Goal: Task Accomplishment & Management: Manage account settings

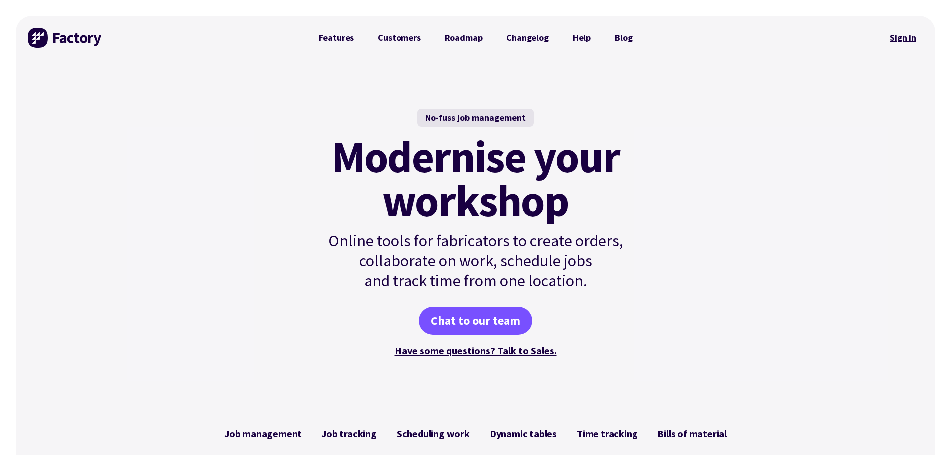
click at [899, 41] on link "Sign in" at bounding box center [903, 37] width 40 height 23
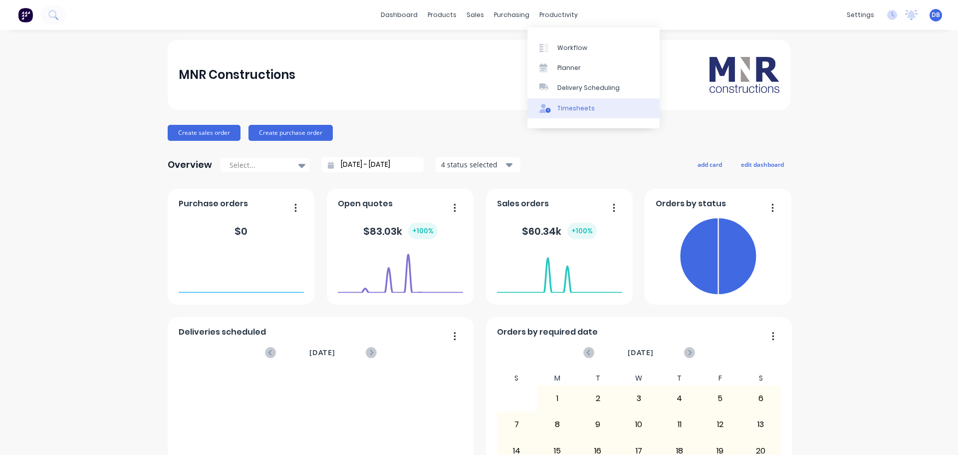
click at [568, 107] on div "Timesheets" at bounding box center [576, 108] width 37 height 9
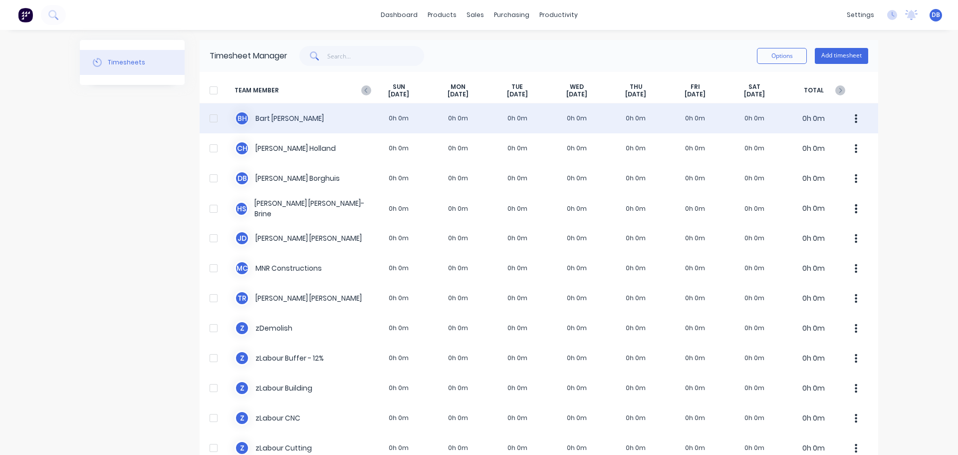
click at [377, 109] on div "B H Bart Homan 0h 0m 0h 0m 0h 0m 0h 0m 0h 0m 0h 0m 0h 0m 0h 0m" at bounding box center [539, 118] width 679 height 30
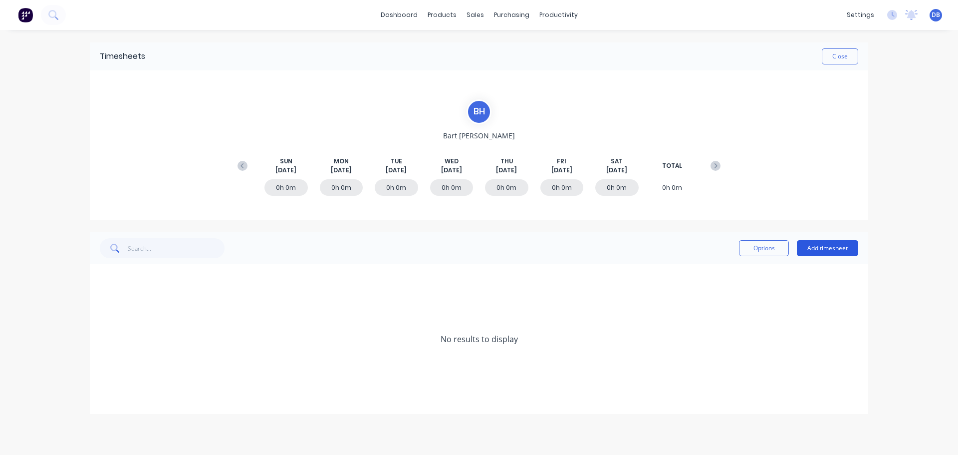
click at [847, 242] on button "Add timesheet" at bounding box center [827, 248] width 61 height 16
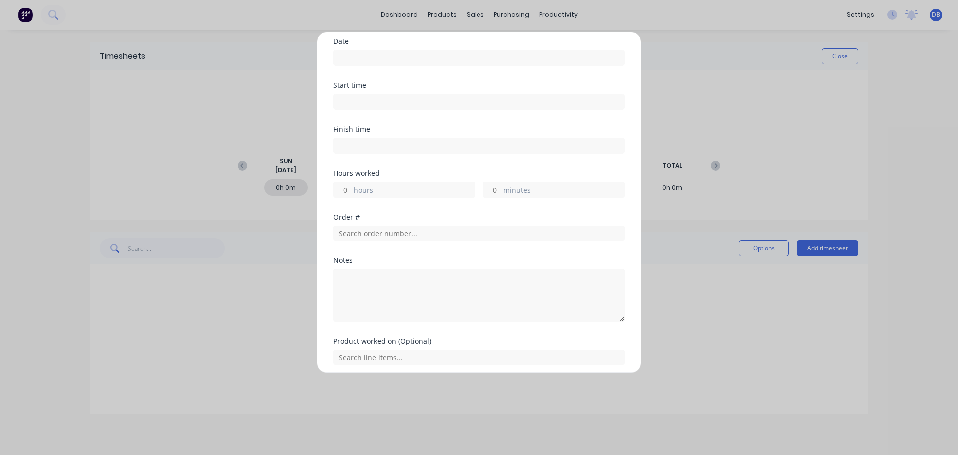
scroll to position [74, 0]
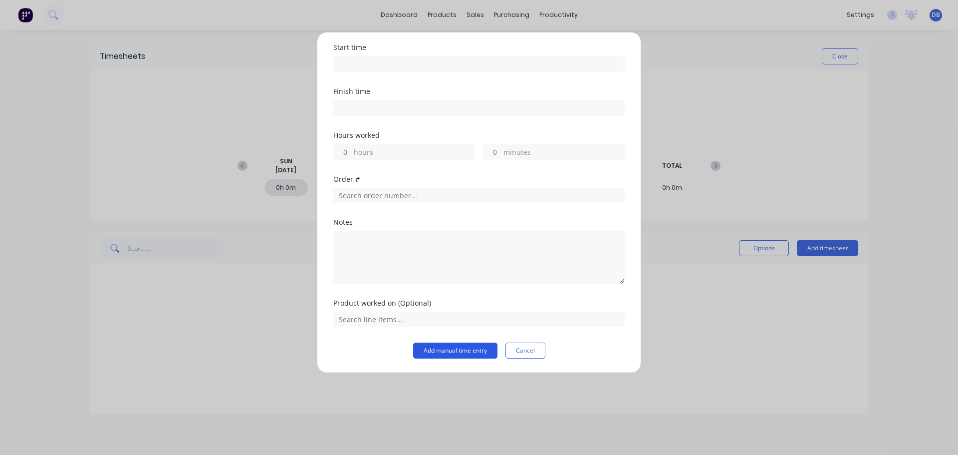
click at [469, 349] on button "Add manual time entry" at bounding box center [455, 350] width 84 height 16
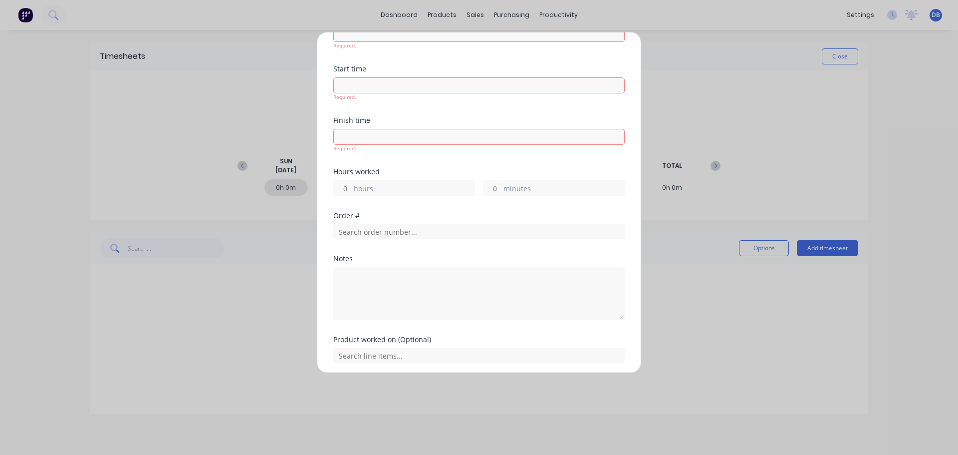
scroll to position [97, 0]
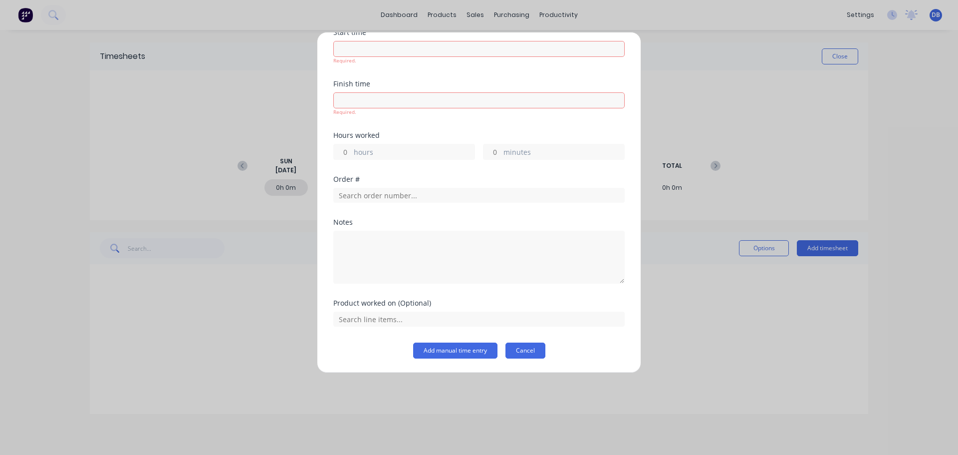
click at [532, 347] on button "Cancel" at bounding box center [526, 350] width 40 height 16
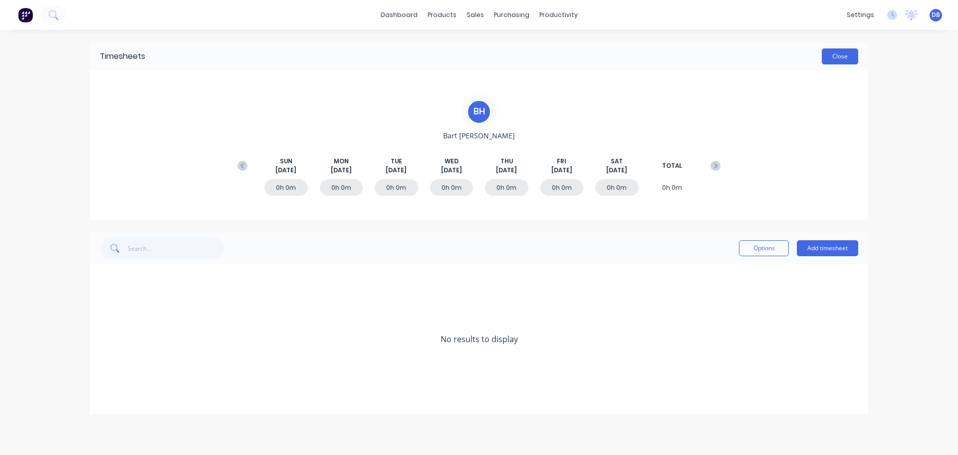
click at [853, 58] on button "Close" at bounding box center [840, 56] width 36 height 16
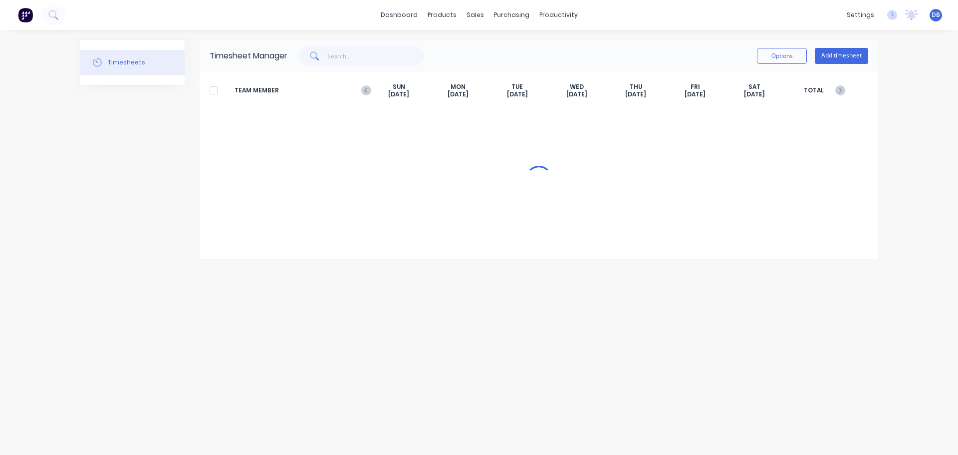
click at [920, 107] on div "dashboard products sales purchasing productivity dashboard products Product Cat…" at bounding box center [479, 227] width 958 height 455
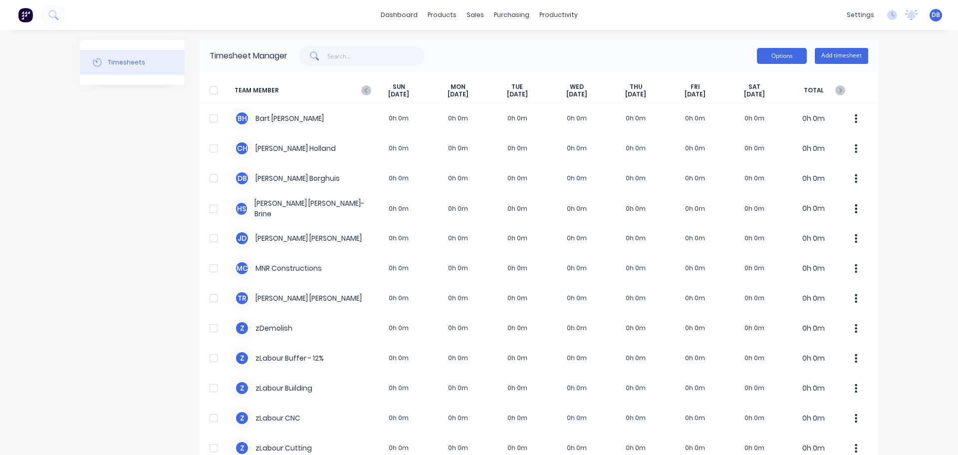
click at [789, 62] on button "Options" at bounding box center [782, 56] width 50 height 16
click at [789, 56] on button "Options" at bounding box center [782, 56] width 50 height 16
click at [843, 62] on button "Add timesheet" at bounding box center [841, 56] width 53 height 16
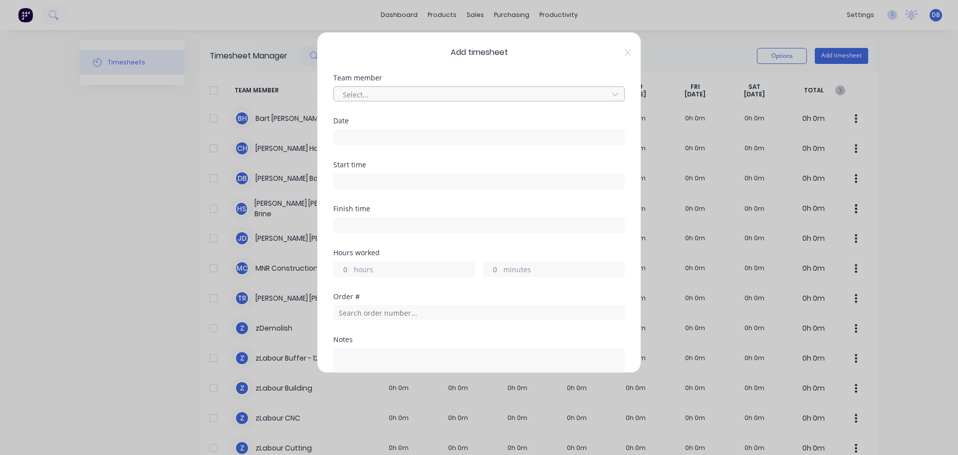
click at [422, 96] on div at bounding box center [473, 94] width 262 height 12
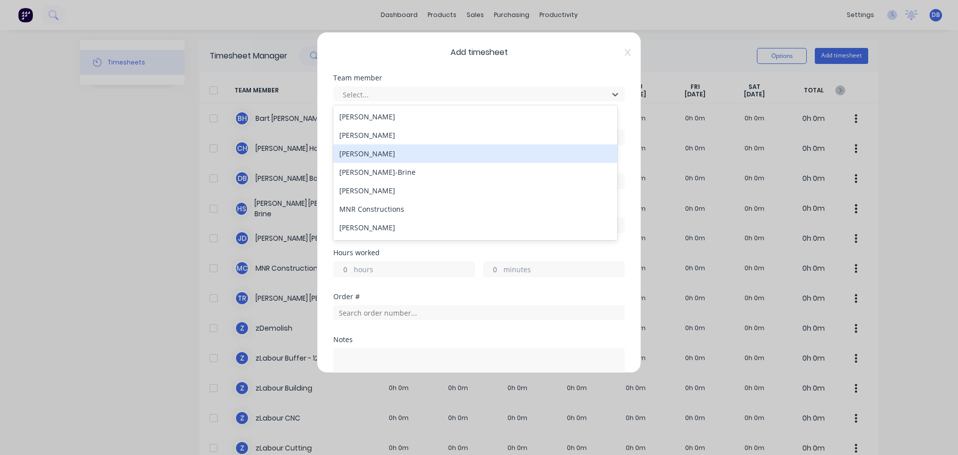
click at [421, 161] on div "Dean Borghuis" at bounding box center [475, 153] width 284 height 18
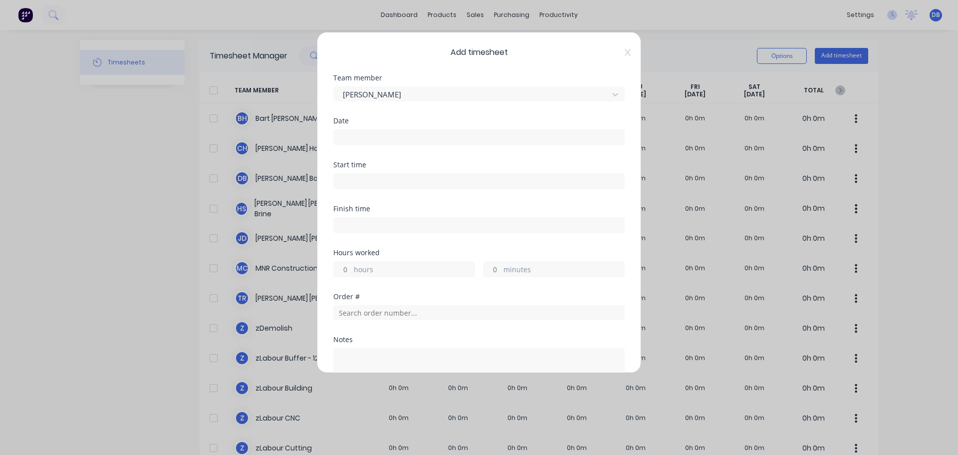
click at [624, 48] on div "Add timesheet Team member Dean Borghuis Date Start time Finish time Hours worke…" at bounding box center [479, 202] width 324 height 341
click at [625, 51] on icon at bounding box center [628, 52] width 6 height 8
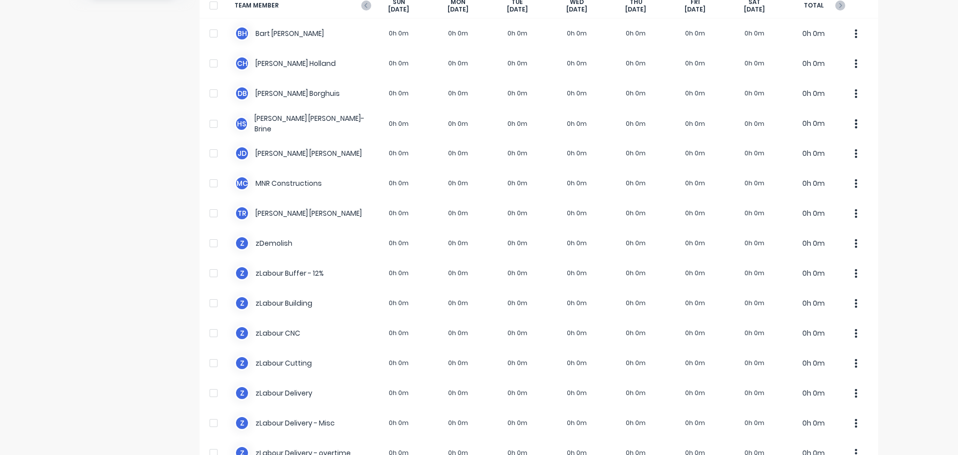
scroll to position [34, 0]
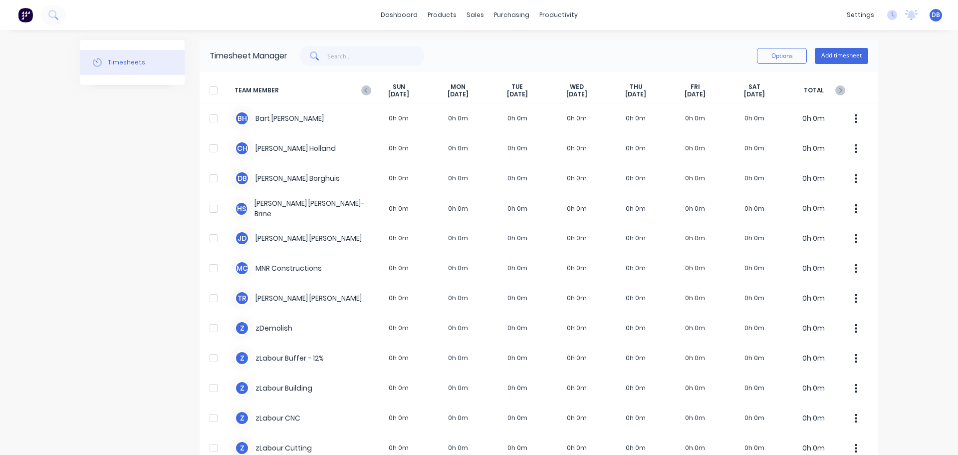
click at [32, 13] on img at bounding box center [25, 14] width 15 height 15
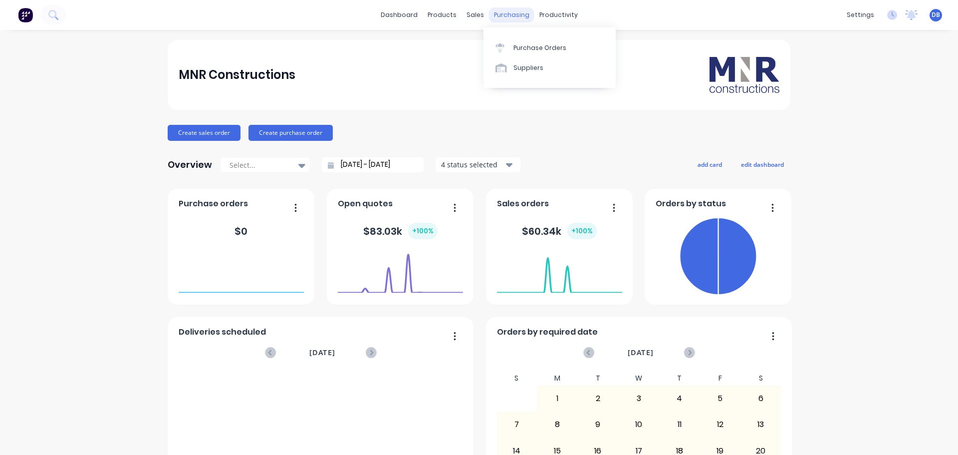
click at [507, 14] on div "purchasing" at bounding box center [511, 14] width 45 height 15
click at [462, 17] on div "sales" at bounding box center [475, 14] width 27 height 15
drag, startPoint x: 825, startPoint y: 57, endPoint x: 750, endPoint y: 32, distance: 79.1
click at [826, 59] on div "MNR Constructions Create sales order Create purchase order Overview Select... 0…" at bounding box center [479, 300] width 958 height 521
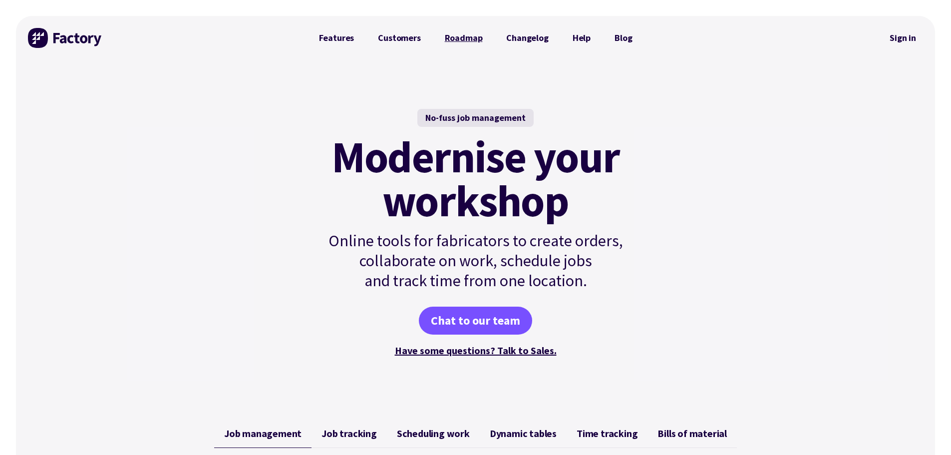
drag, startPoint x: 459, startPoint y: 35, endPoint x: 464, endPoint y: 41, distance: 8.1
click at [458, 36] on link "Roadmap" at bounding box center [464, 38] width 62 height 20
click at [715, 195] on div "No-fuss job management Modernise your workshop Online tools for fabricators to …" at bounding box center [475, 233] width 919 height 347
click at [472, 34] on link "Roadmap" at bounding box center [464, 38] width 62 height 20
